Goal: Entertainment & Leisure: Browse casually

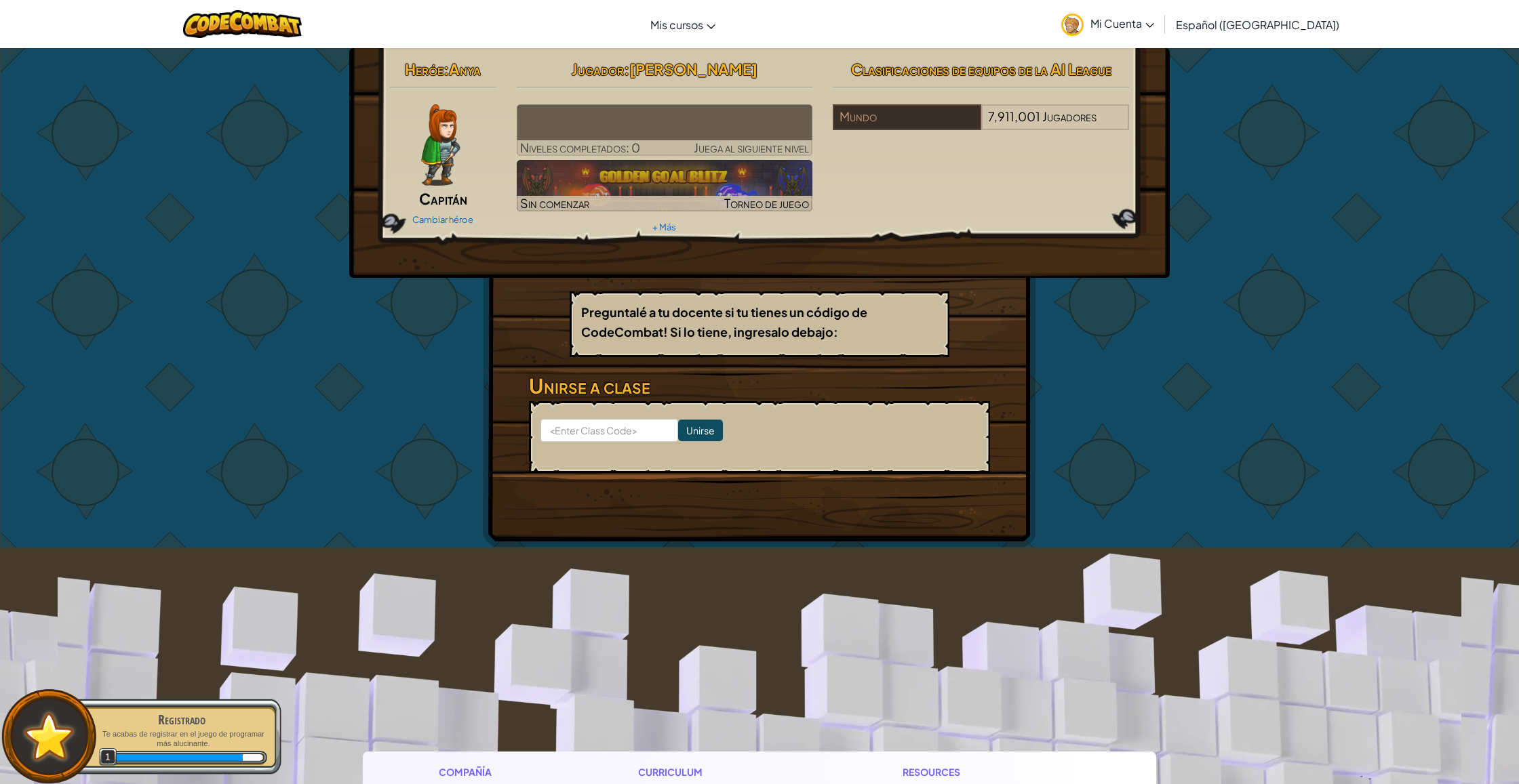
click at [425, 138] on img at bounding box center [440, 145] width 38 height 82
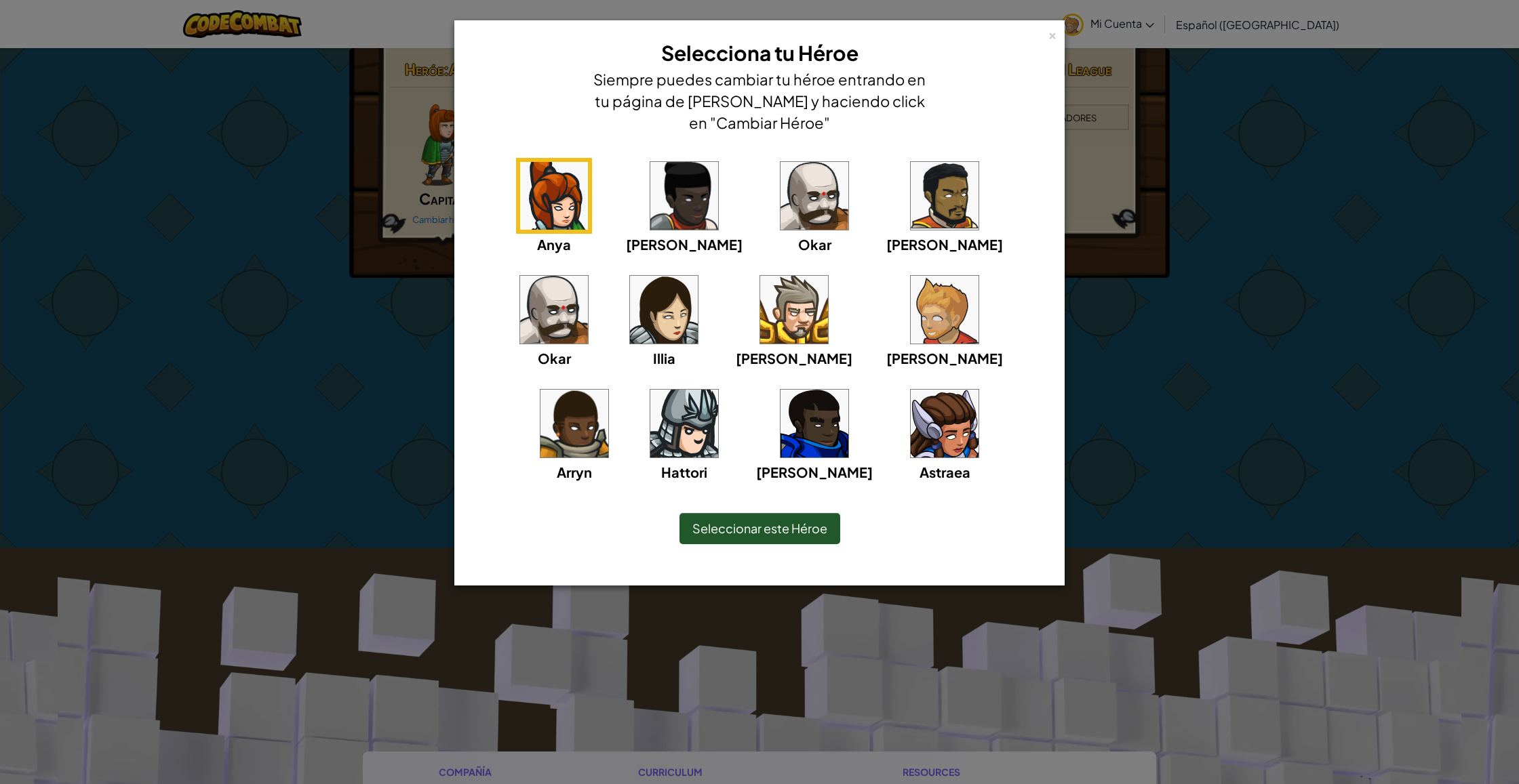
click at [718, 390] on img at bounding box center [684, 423] width 68 height 68
click at [608, 390] on img at bounding box center [574, 423] width 68 height 68
click at [780, 428] on img at bounding box center [814, 423] width 68 height 68
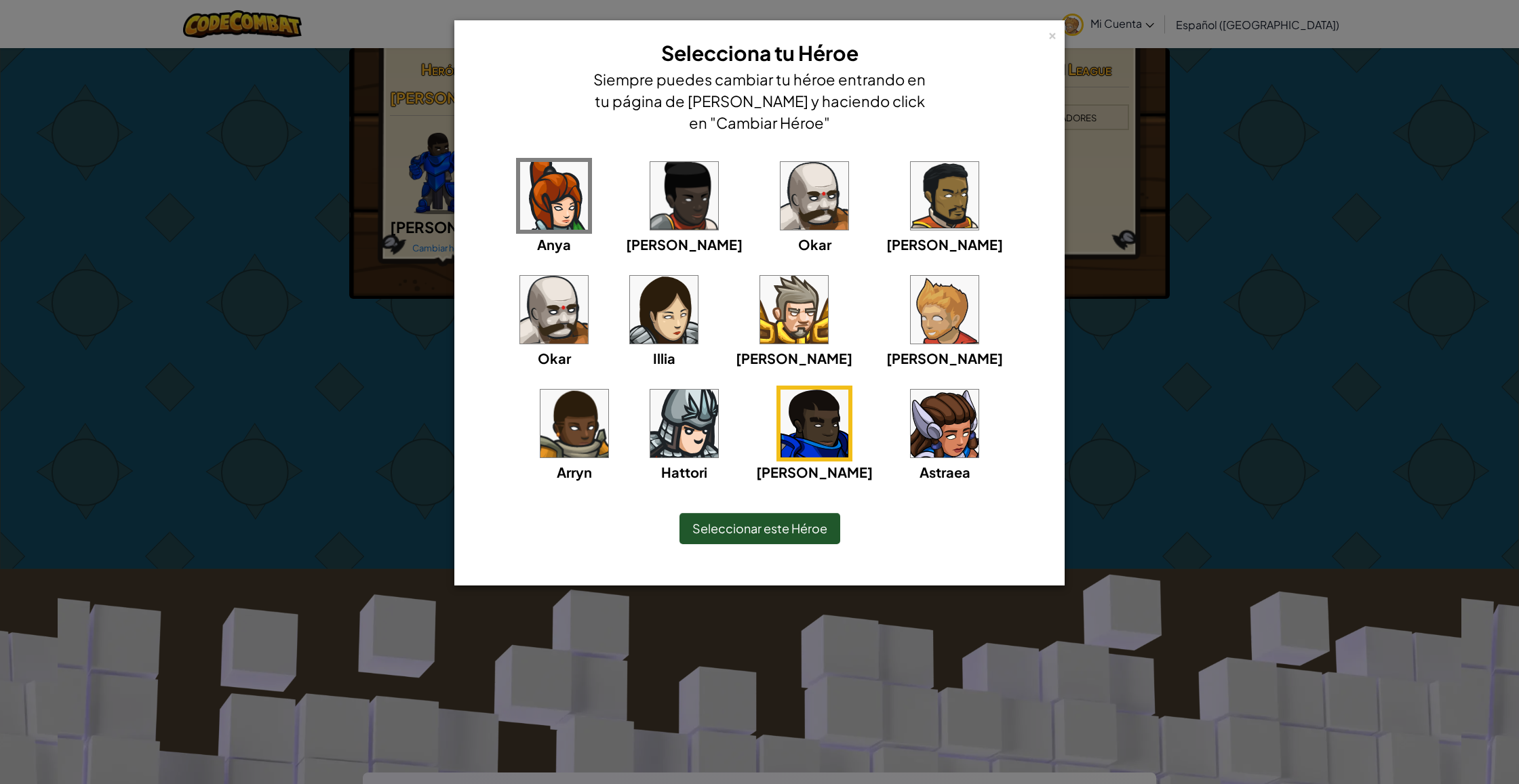
click at [780, 221] on img at bounding box center [814, 195] width 68 height 68
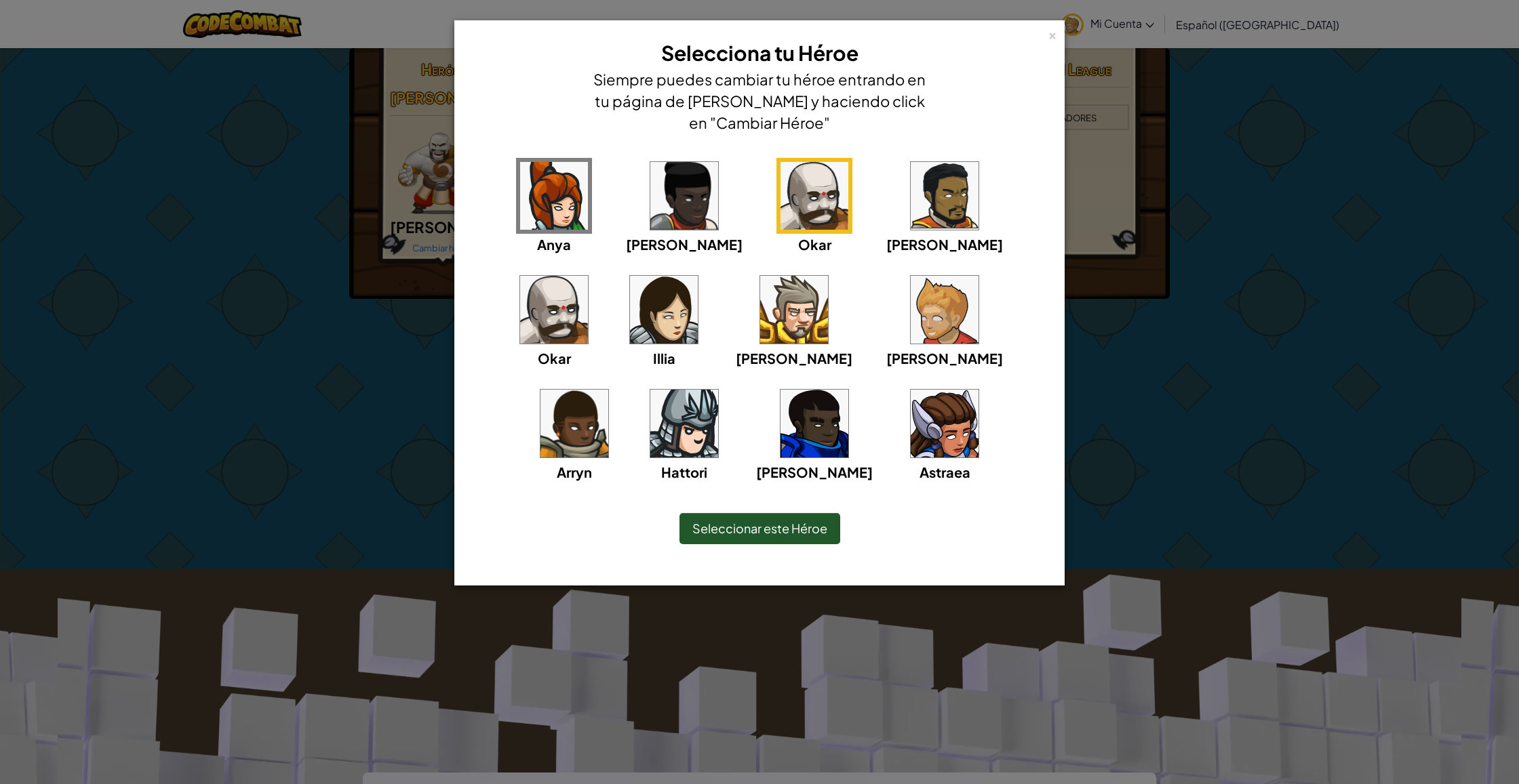
click at [760, 313] on img at bounding box center [793, 309] width 68 height 68
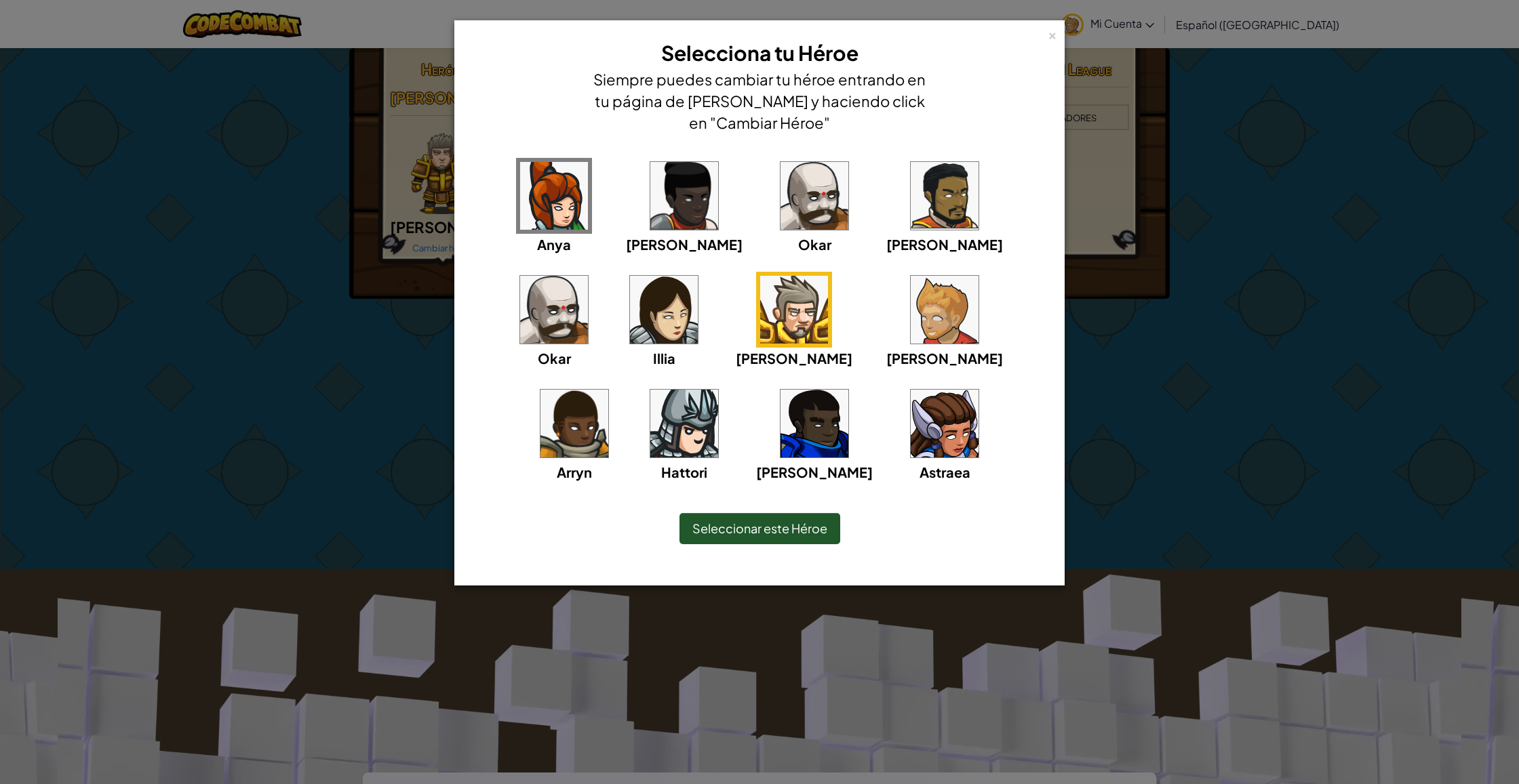
click at [911, 299] on img at bounding box center [944, 309] width 68 height 68
click at [1052, 38] on div "×" at bounding box center [1052, 33] width 10 height 14
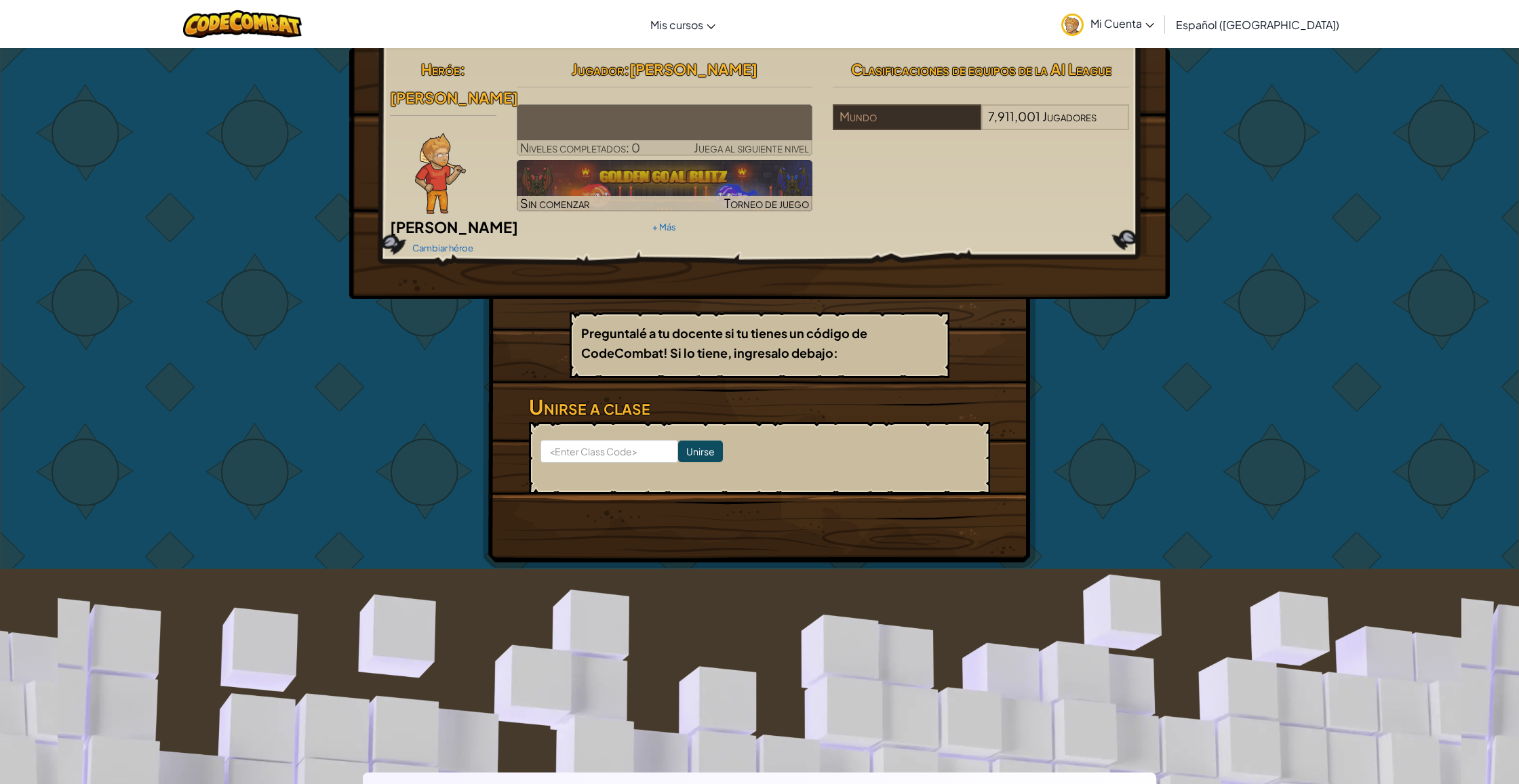
click at [405, 133] on div at bounding box center [440, 173] width 101 height 82
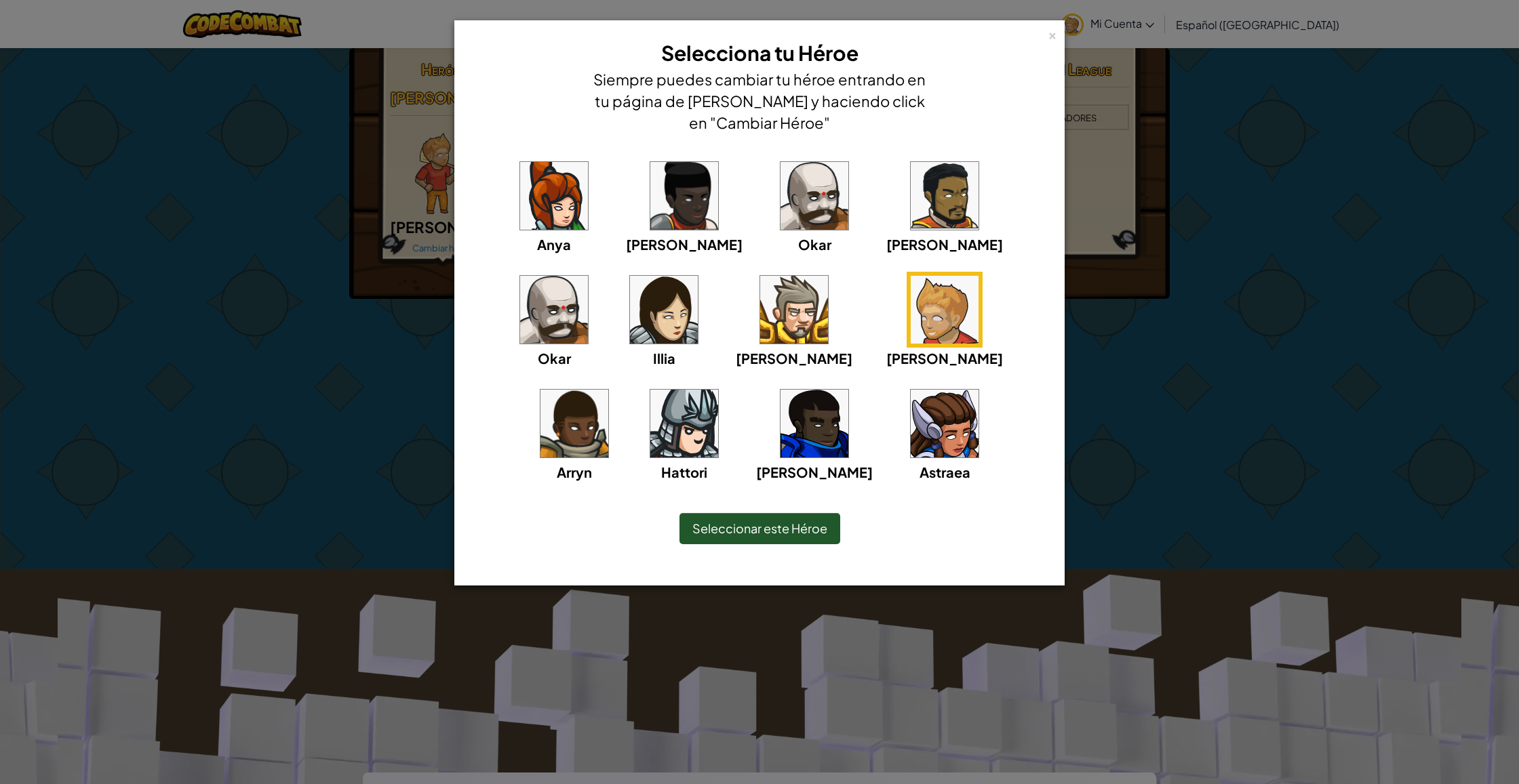
click at [698, 514] on div "Seleccionar este Héroe" at bounding box center [760, 529] width 160 height 31
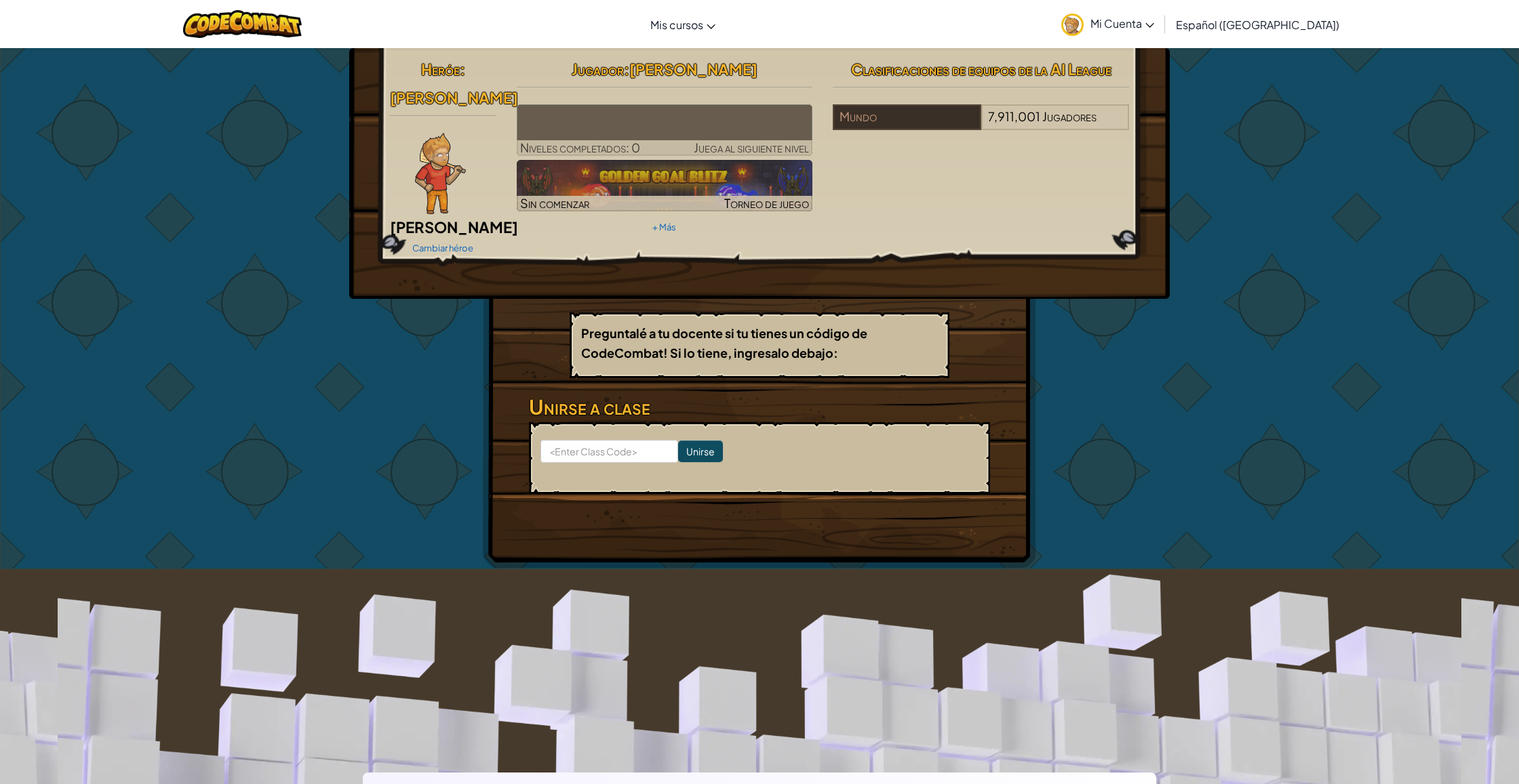
click at [437, 151] on img at bounding box center [440, 173] width 51 height 82
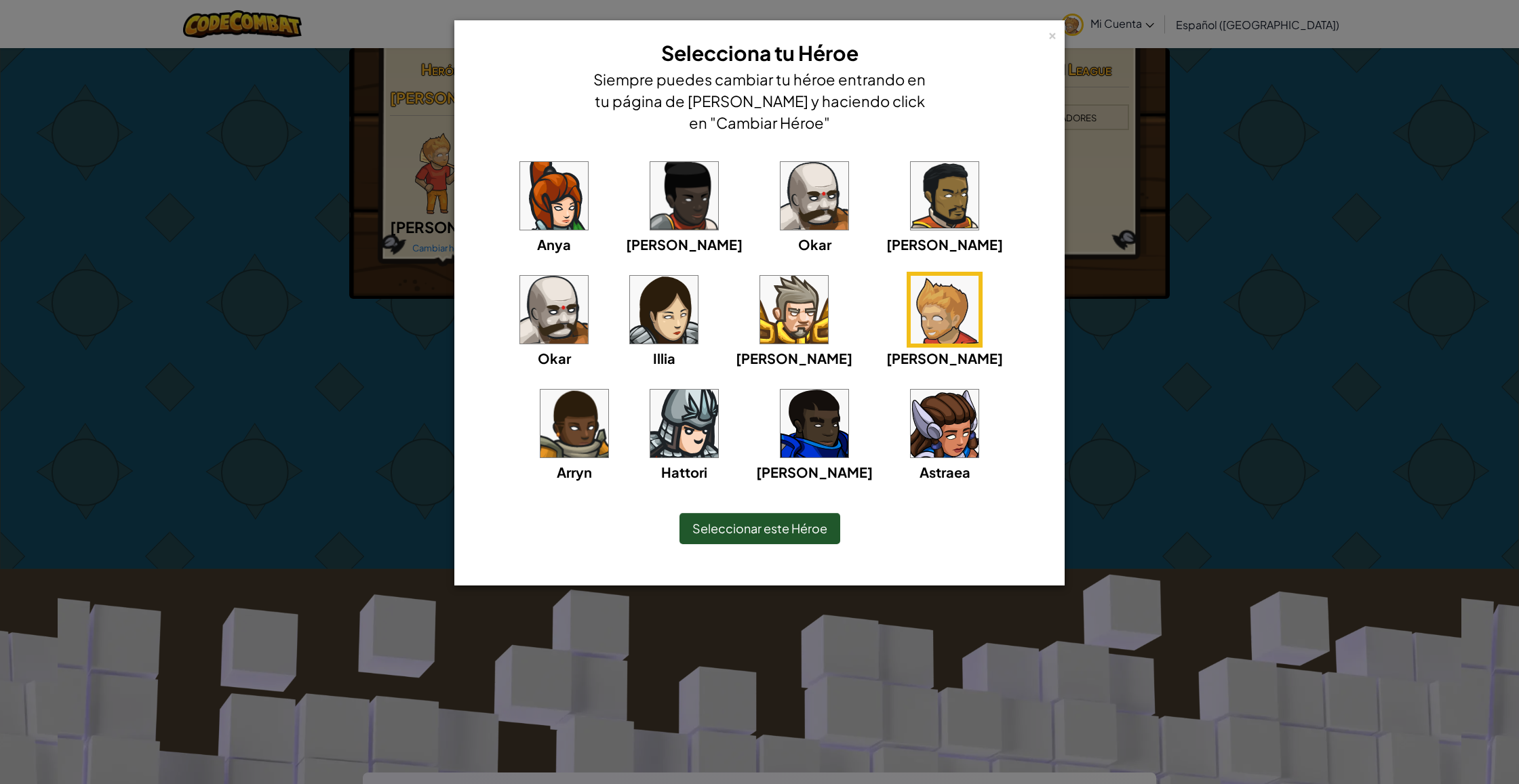
click at [661, 188] on img at bounding box center [684, 195] width 68 height 68
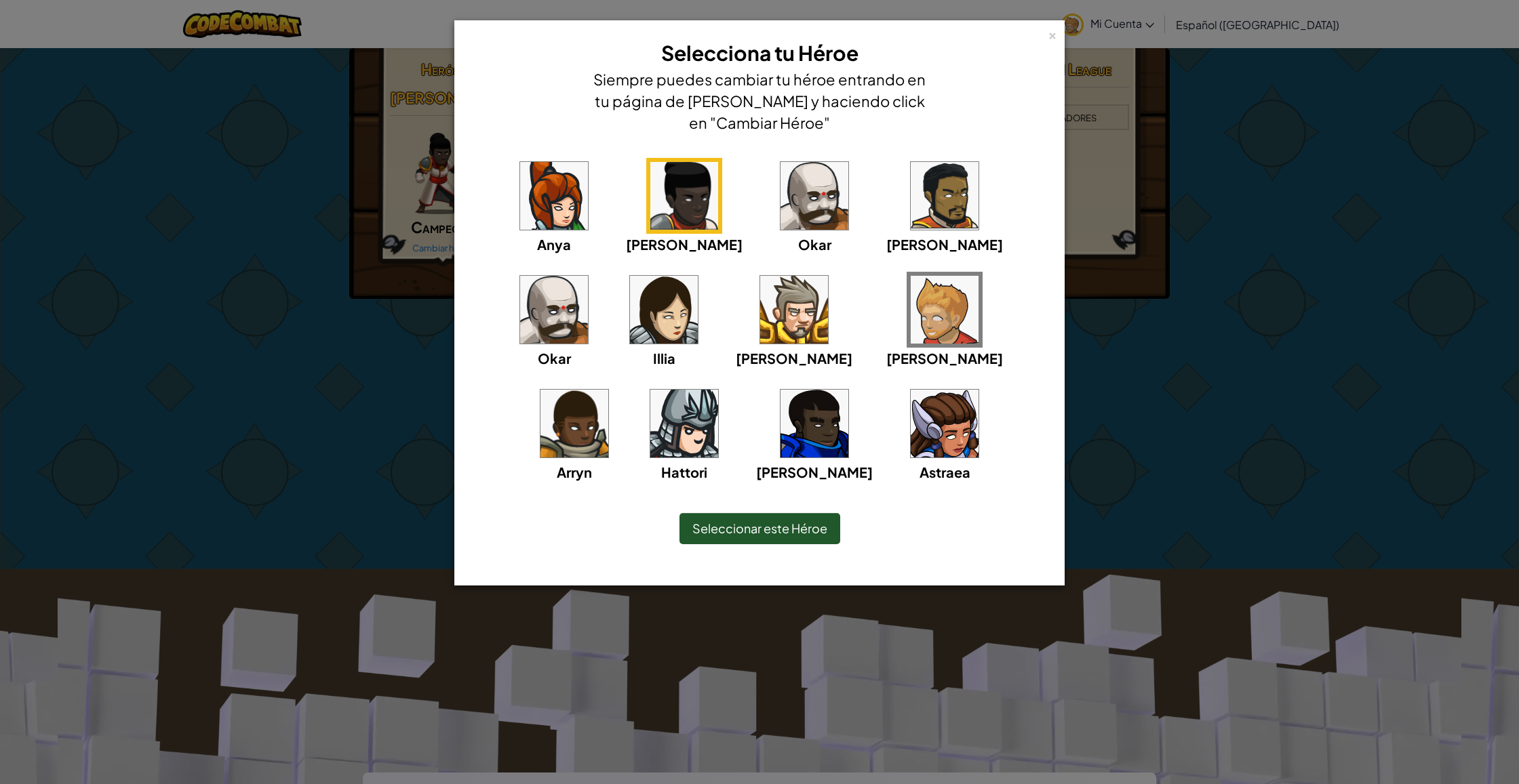
click at [541, 222] on img at bounding box center [553, 195] width 68 height 68
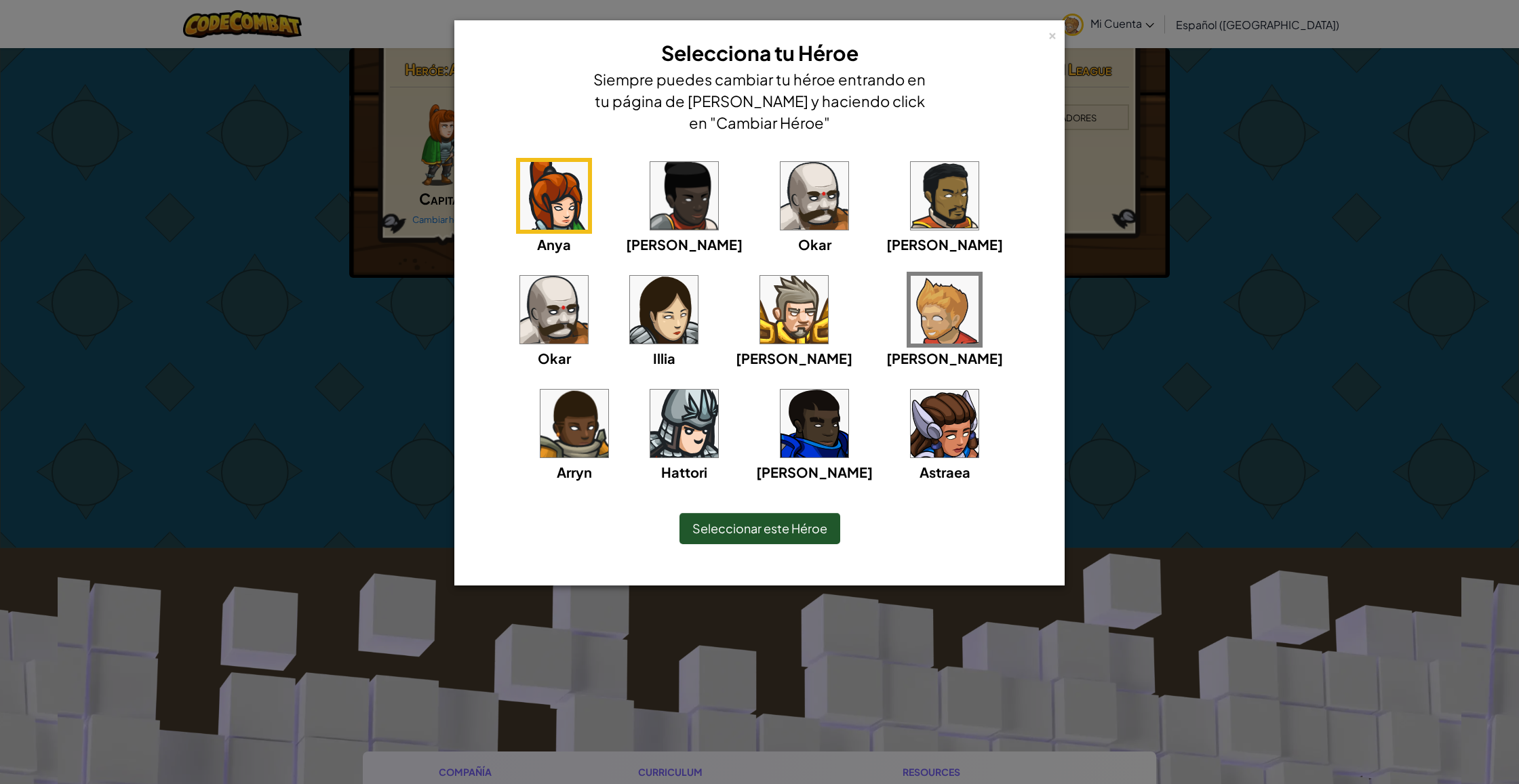
click at [780, 213] on img at bounding box center [814, 195] width 68 height 68
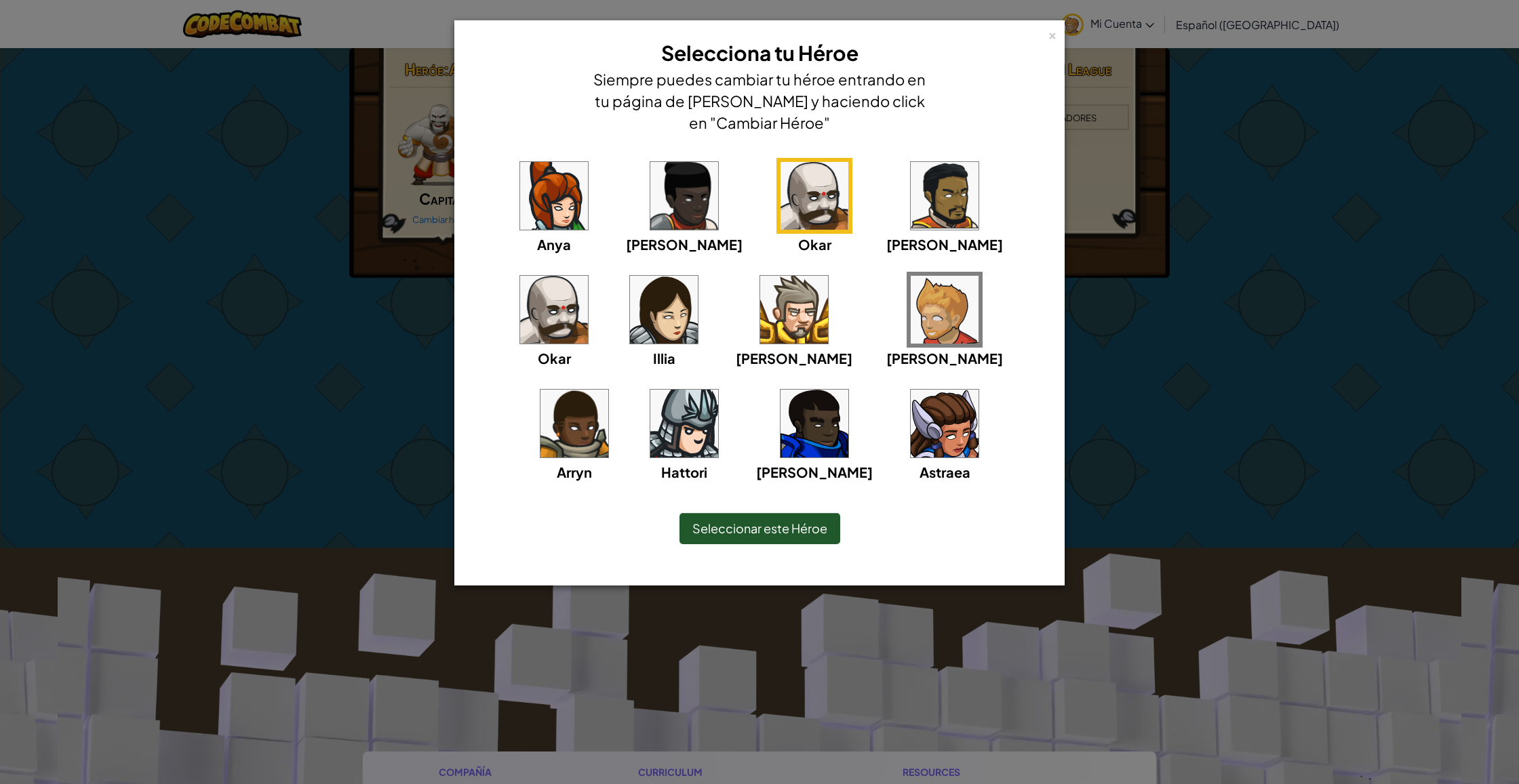
click at [911, 204] on img at bounding box center [944, 195] width 68 height 68
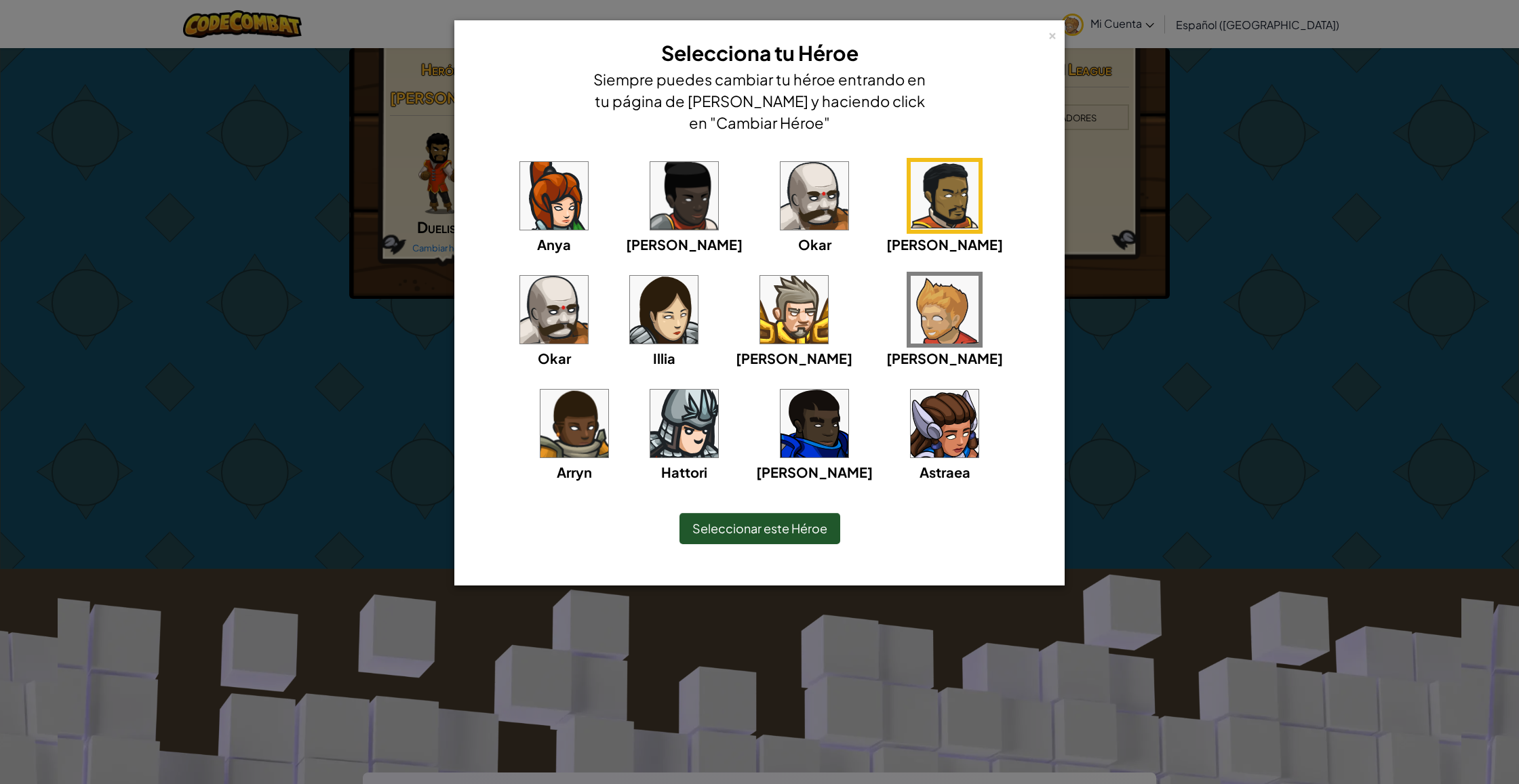
click at [760, 309] on img at bounding box center [793, 309] width 68 height 68
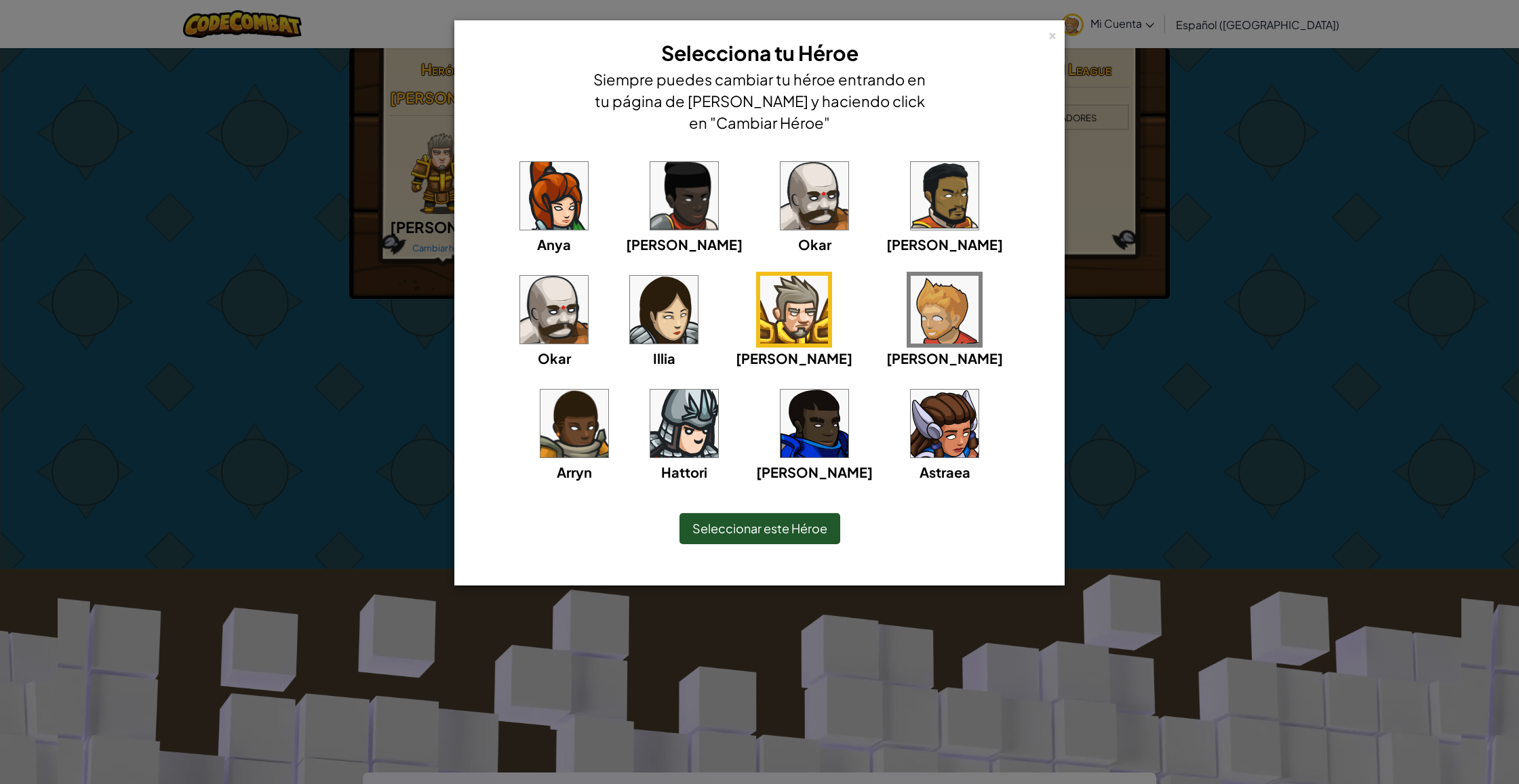
click at [911, 305] on img at bounding box center [944, 309] width 68 height 68
drag, startPoint x: 816, startPoint y: 540, endPoint x: 810, endPoint y: 534, distance: 8.5
click at [810, 534] on div "Seleccionar este Héroe" at bounding box center [760, 529] width 160 height 31
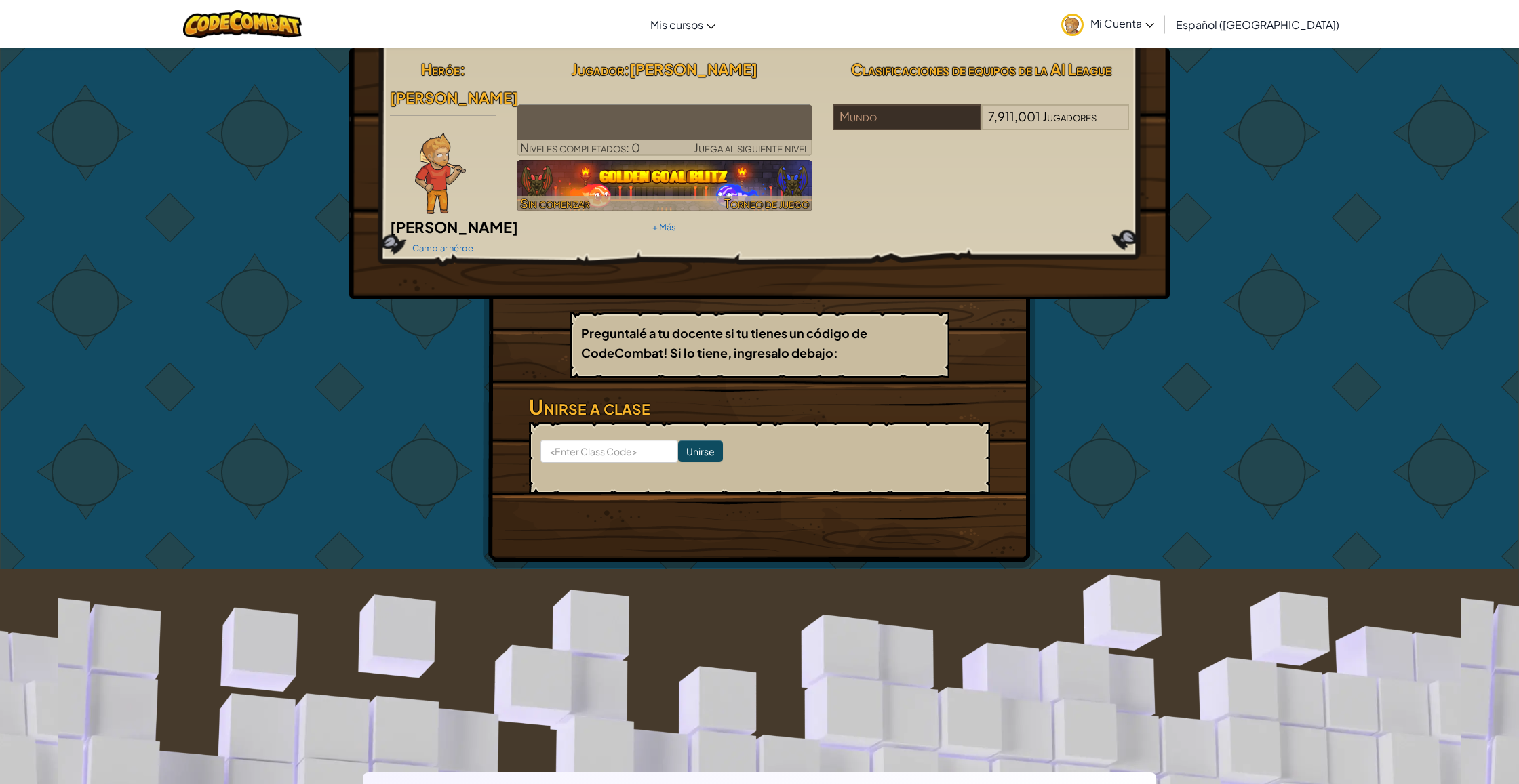
click at [698, 186] on img at bounding box center [664, 186] width 297 height 52
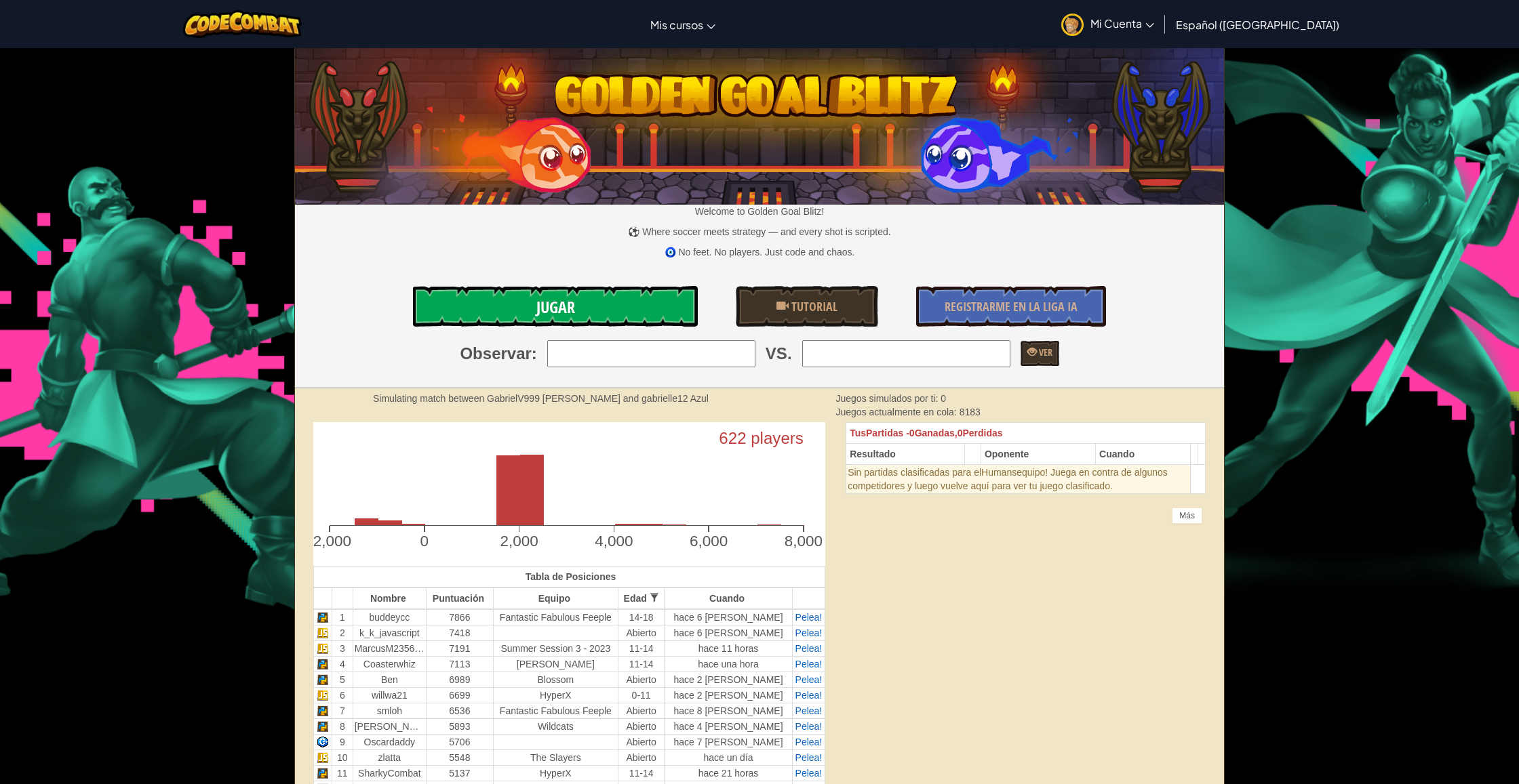
click at [649, 305] on link "Jugar" at bounding box center [555, 306] width 285 height 40
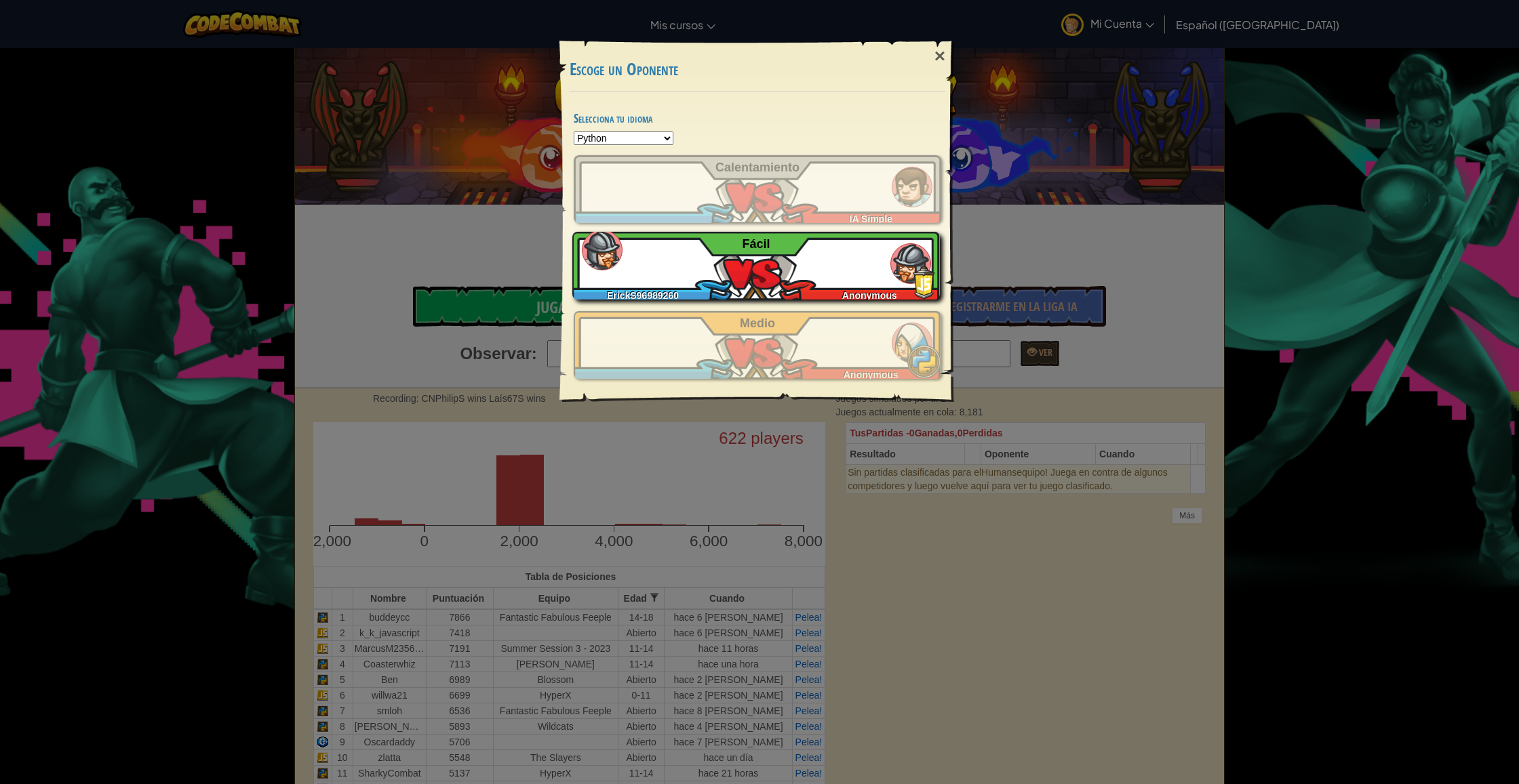
click at [841, 254] on div "ErickS96989260 Anonymous Fácil" at bounding box center [756, 265] width 368 height 68
